Goal: Navigation & Orientation: Find specific page/section

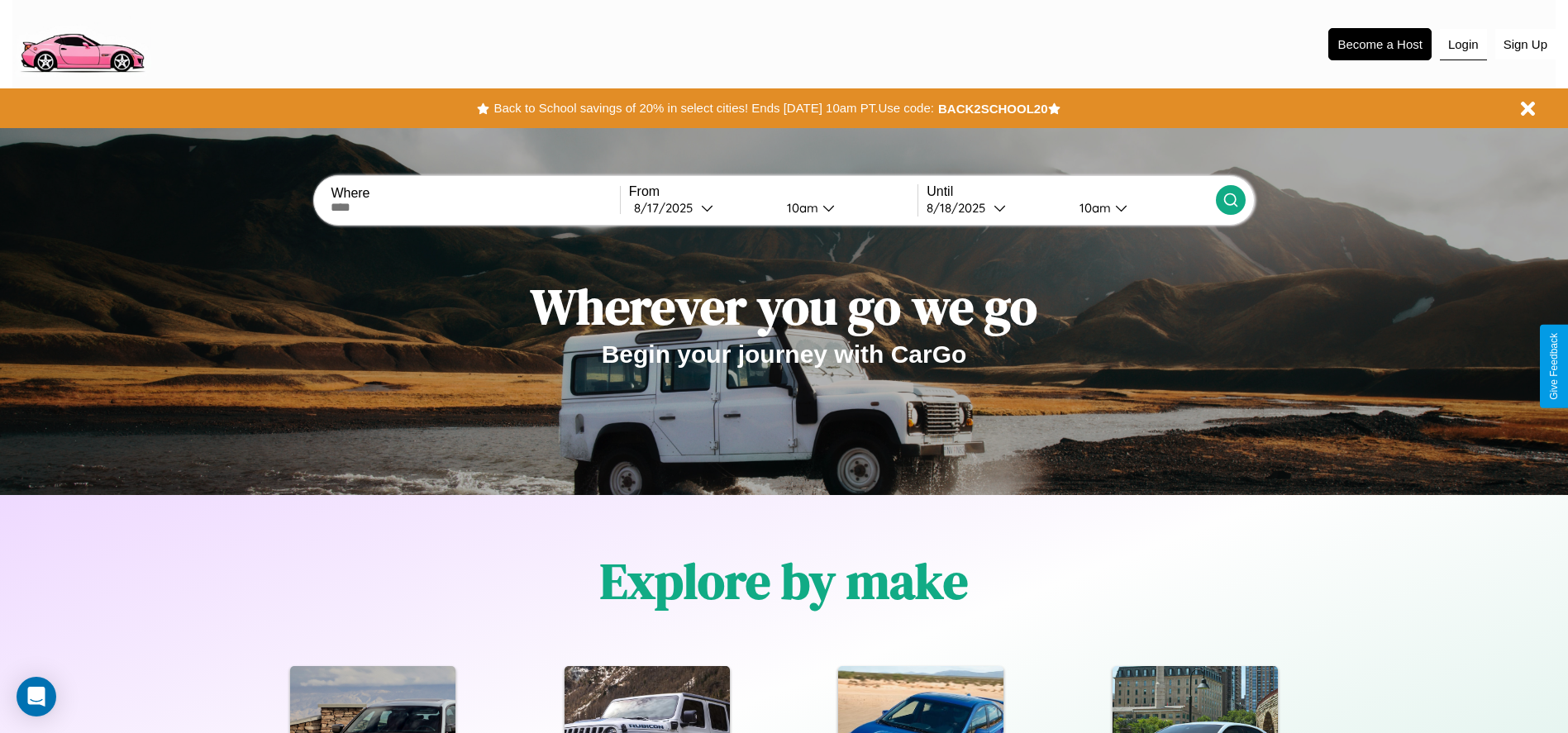
click at [1463, 44] on button "Login" at bounding box center [1463, 45] width 47 height 32
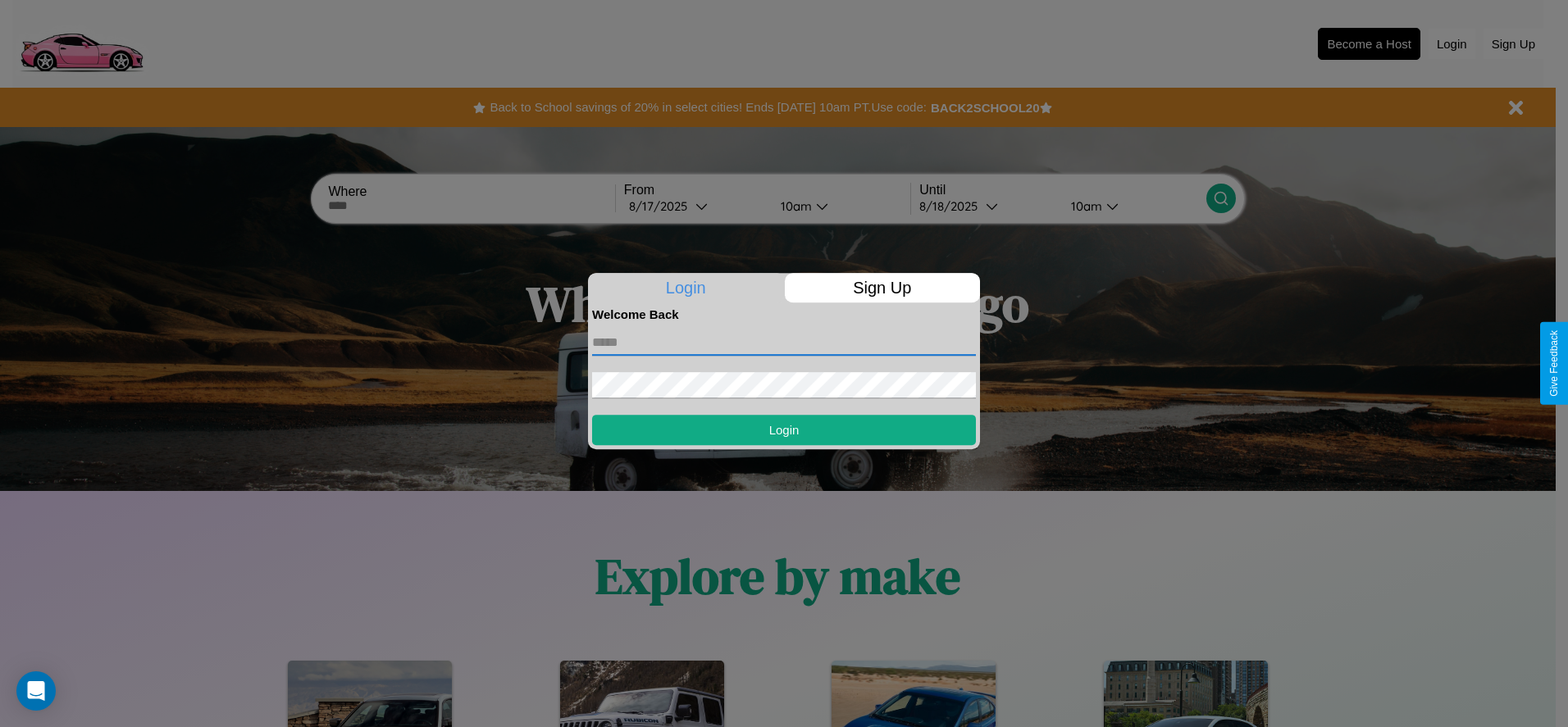
click at [784, 342] on input "text" at bounding box center [784, 342] width 384 height 26
type input "**********"
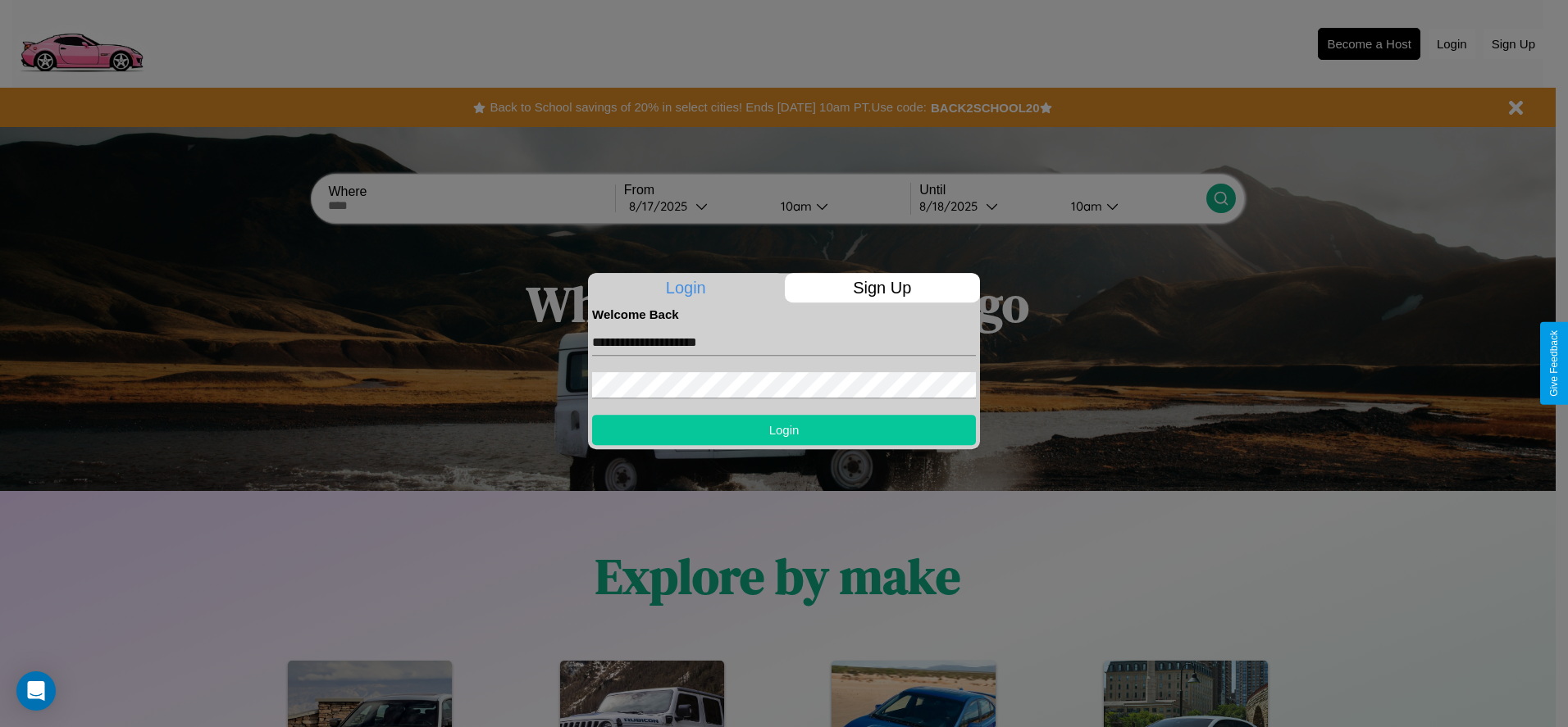
click at [784, 430] on button "Login" at bounding box center [784, 430] width 384 height 31
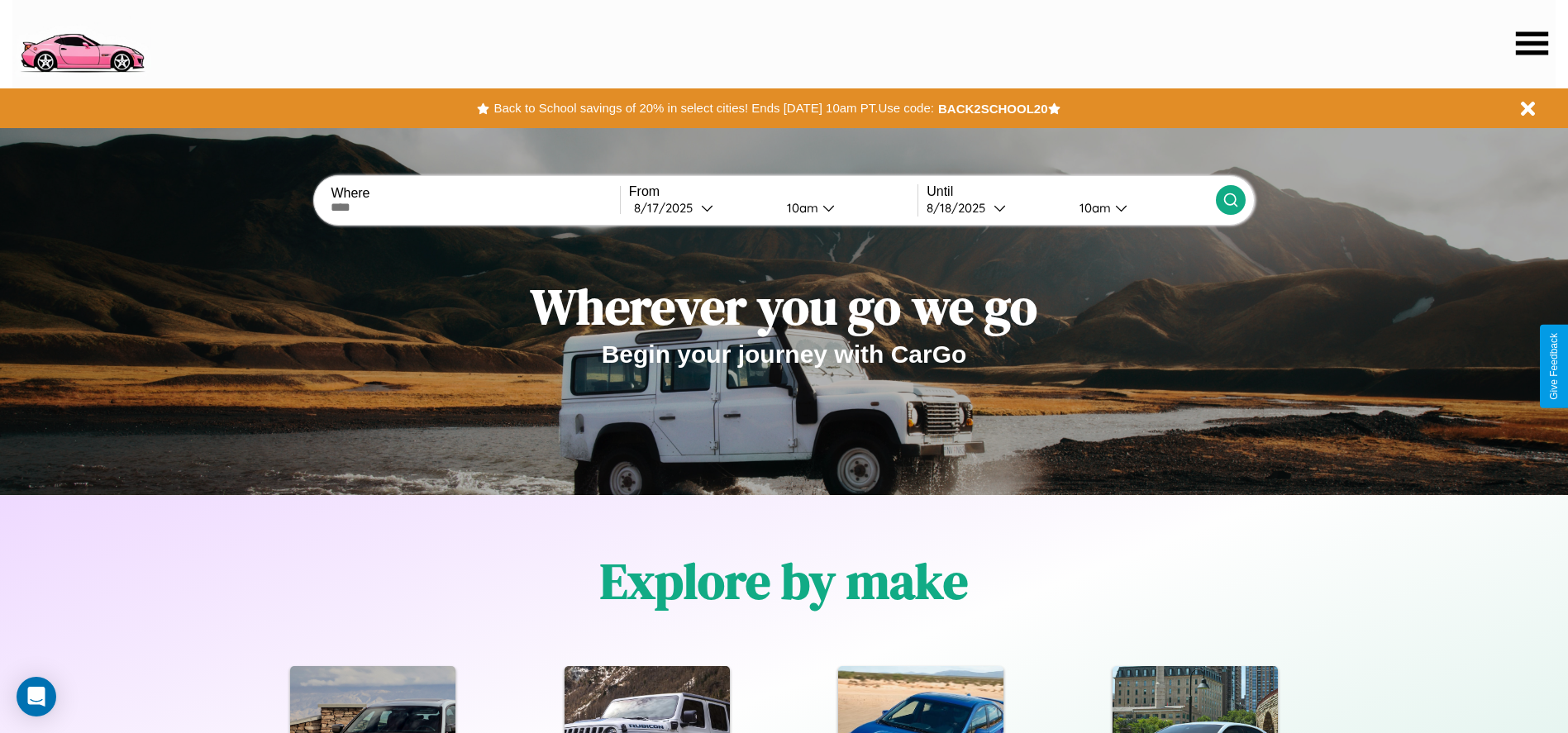
click at [1532, 43] on icon at bounding box center [1532, 43] width 33 height 23
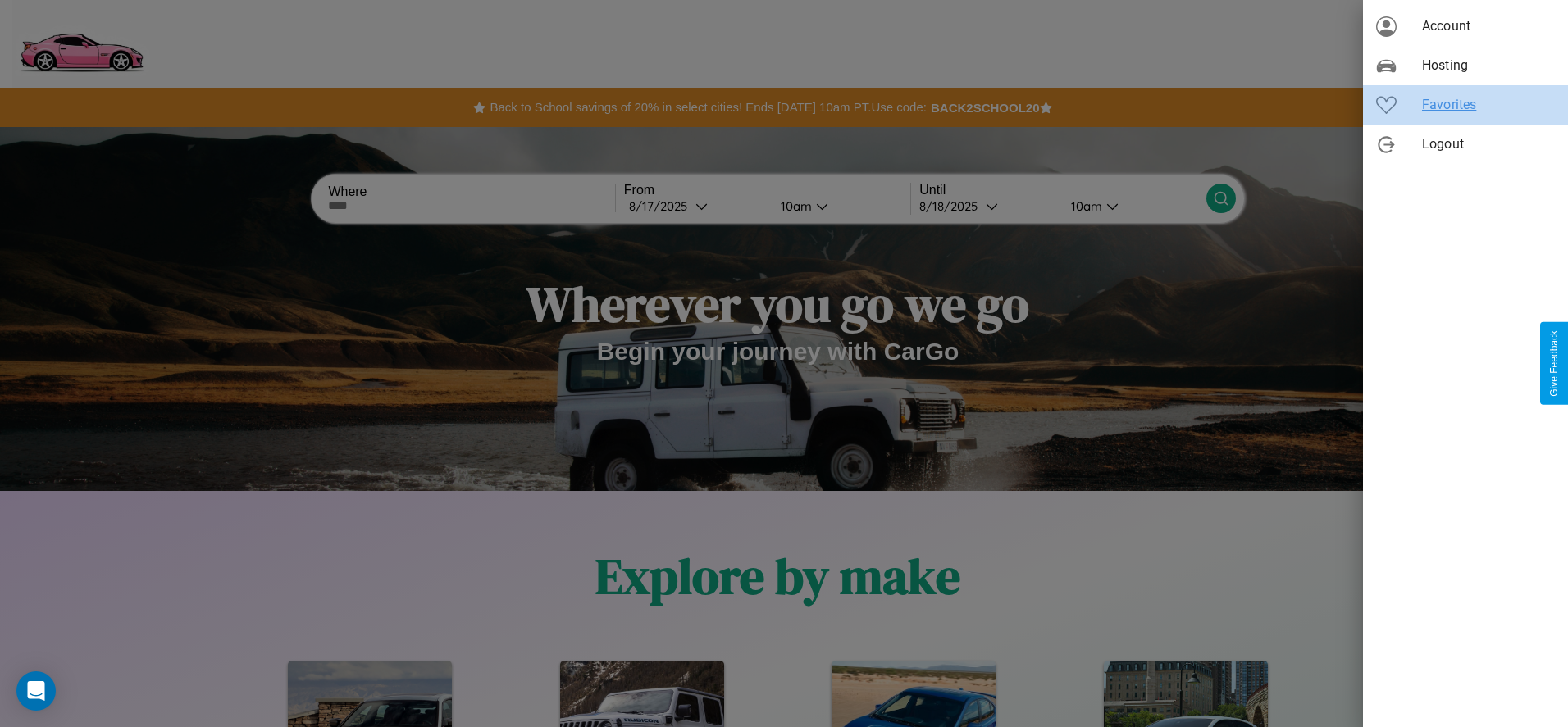
click at [1466, 105] on span "Favorites" at bounding box center [1488, 105] width 133 height 19
